Goal: Transaction & Acquisition: Book appointment/travel/reservation

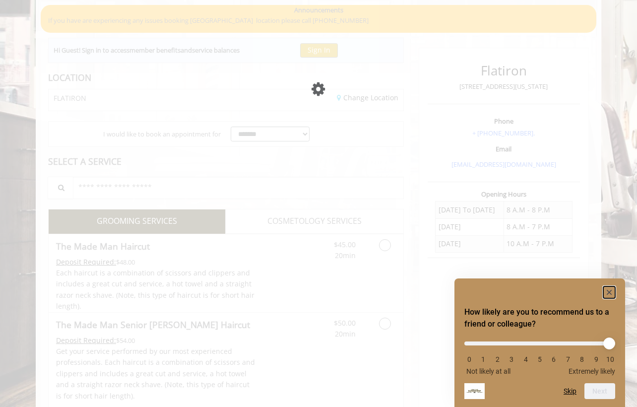
click at [613, 292] on rect "Hide survey" at bounding box center [610, 292] width 12 height 12
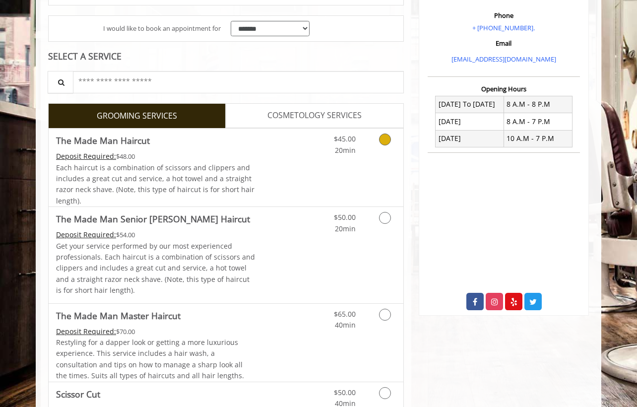
scroll to position [199, 0]
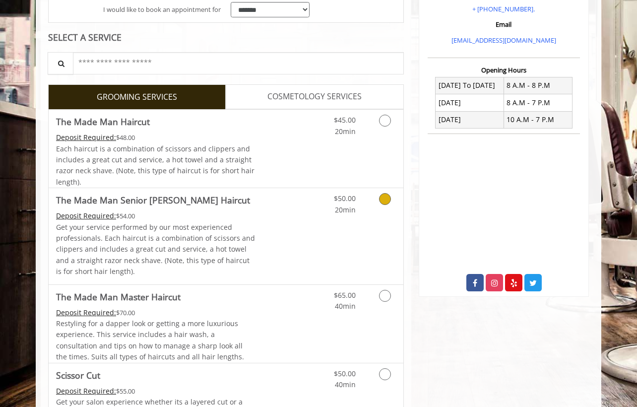
click at [373, 203] on link "Grooming services" at bounding box center [383, 201] width 25 height 27
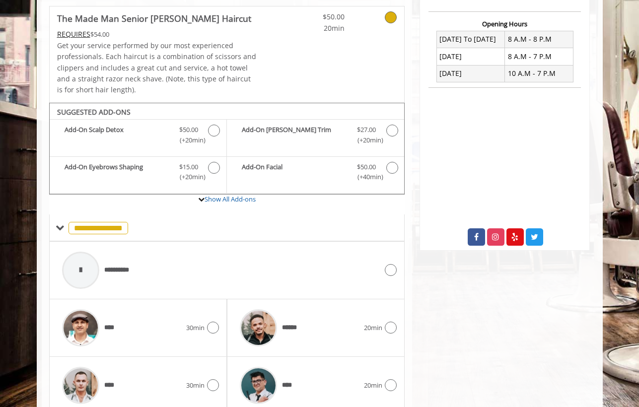
scroll to position [287, 0]
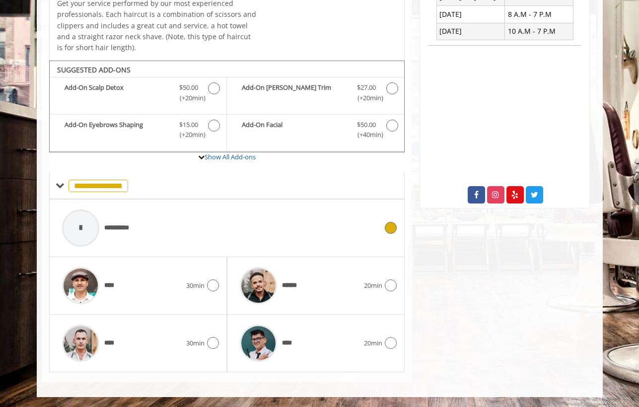
click at [251, 222] on div "**********" at bounding box center [220, 227] width 326 height 47
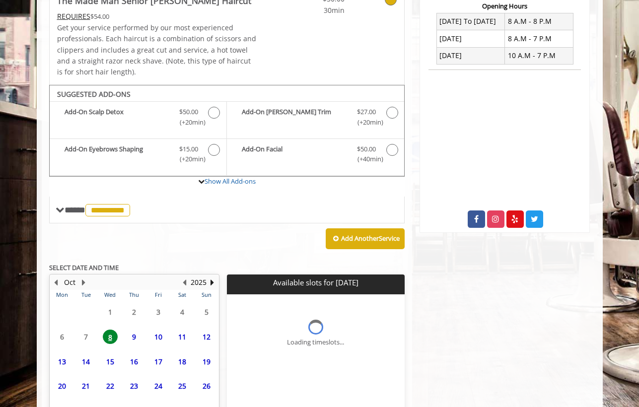
scroll to position [334, 0]
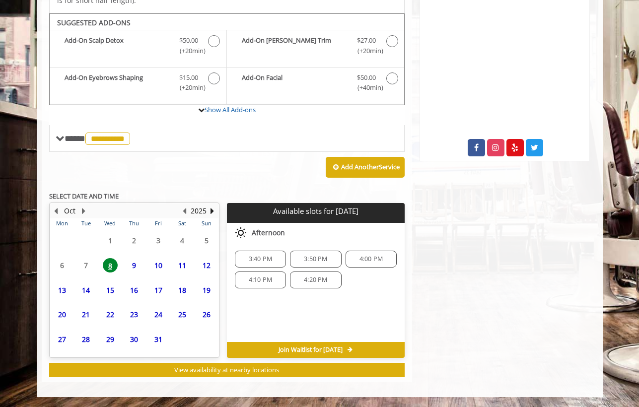
click at [269, 262] on span "3:40 PM" at bounding box center [260, 259] width 23 height 8
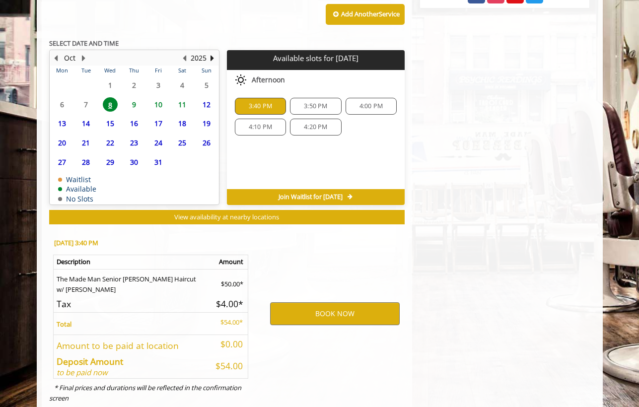
scroll to position [513, 0]
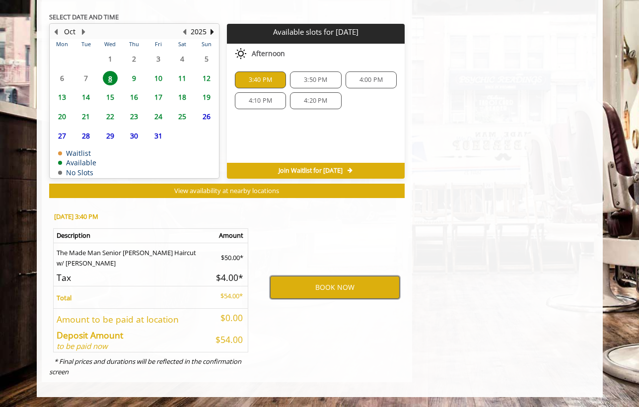
click at [319, 286] on button "BOOK NOW" at bounding box center [335, 287] width 130 height 23
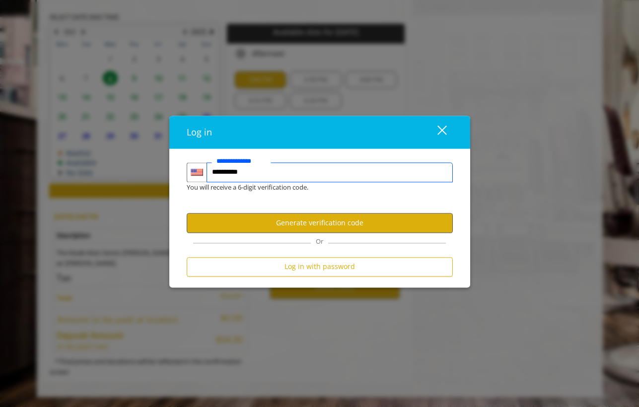
type input "**********"
click at [295, 219] on button "Generate verification code" at bounding box center [320, 222] width 266 height 19
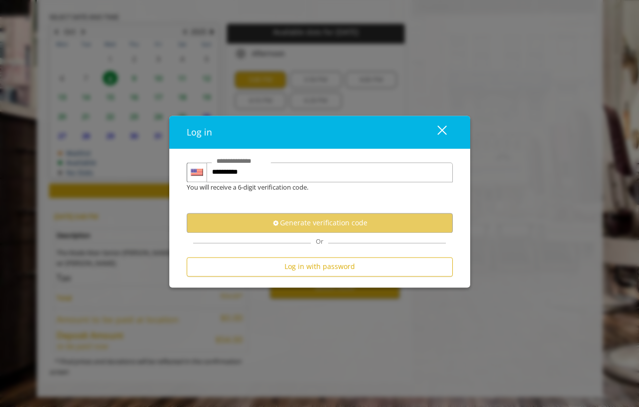
scroll to position [0, 0]
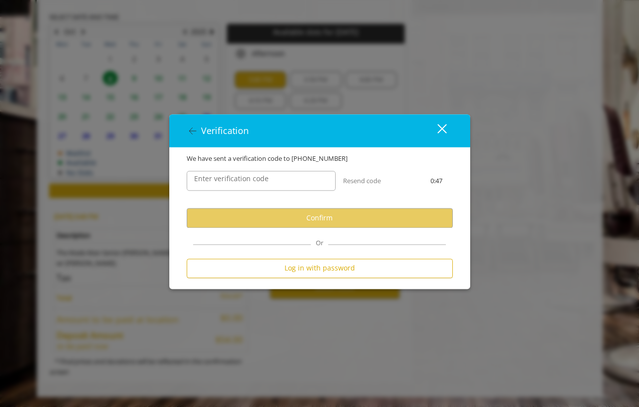
drag, startPoint x: 226, startPoint y: 29, endPoint x: 414, endPoint y: 180, distance: 240.8
click at [414, 180] on div "0:47" at bounding box center [436, 181] width 47 height 10
click at [243, 180] on label "Enter verification code" at bounding box center [231, 179] width 84 height 11
click at [243, 180] on input "Enter verification code" at bounding box center [261, 181] width 149 height 20
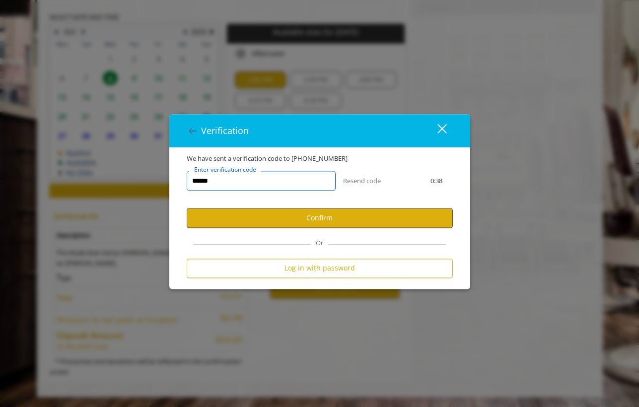
type input "******"
click at [266, 223] on button "Confirm" at bounding box center [320, 217] width 266 height 19
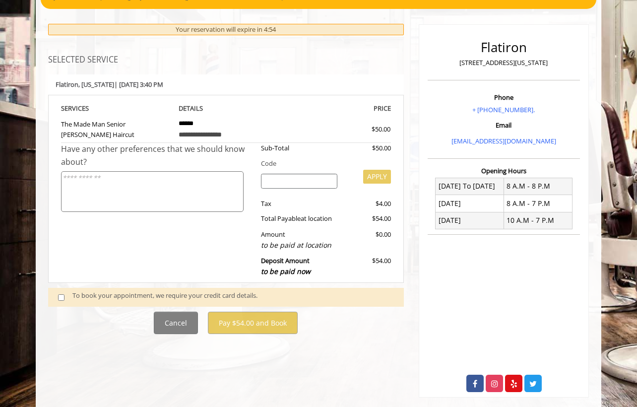
scroll to position [99, 0]
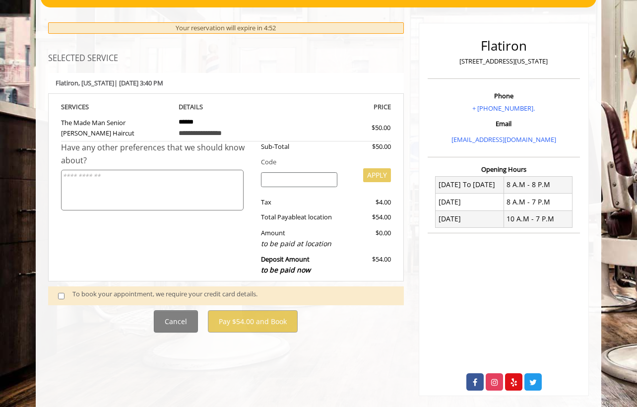
click at [65, 295] on span at bounding box center [65, 295] width 29 height 13
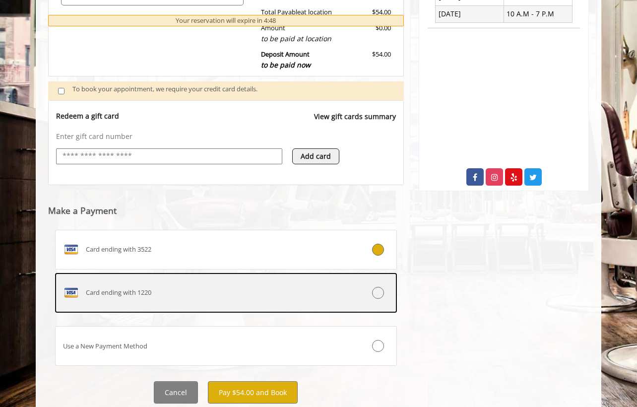
scroll to position [336, 0]
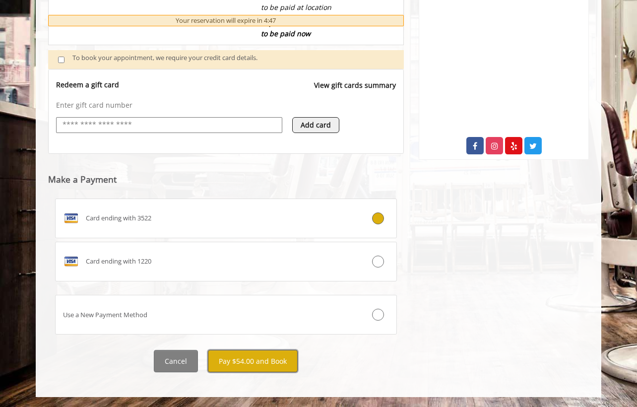
click at [264, 359] on button "Pay $54.00 and Book" at bounding box center [253, 361] width 90 height 22
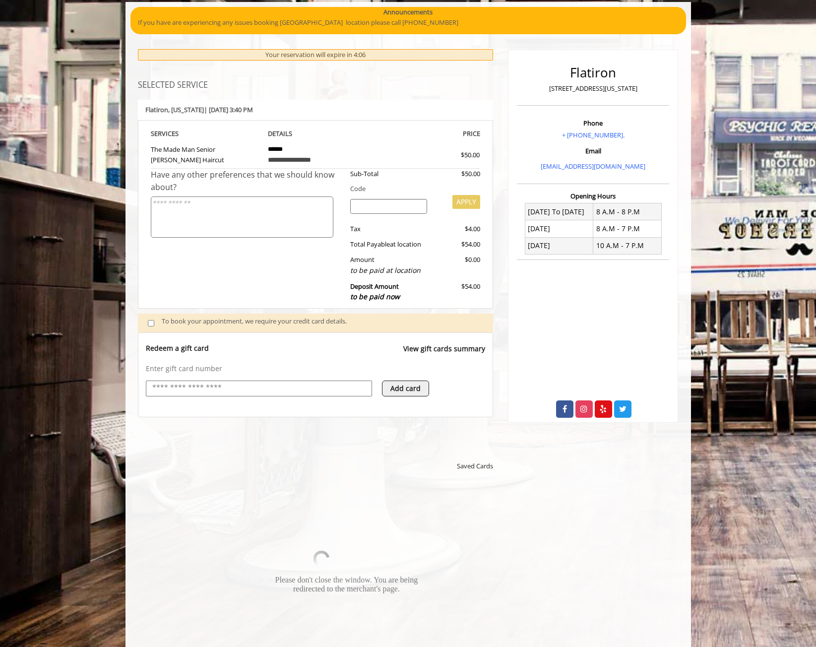
scroll to position [99, 0]
